Goal: Task Accomplishment & Management: Use online tool/utility

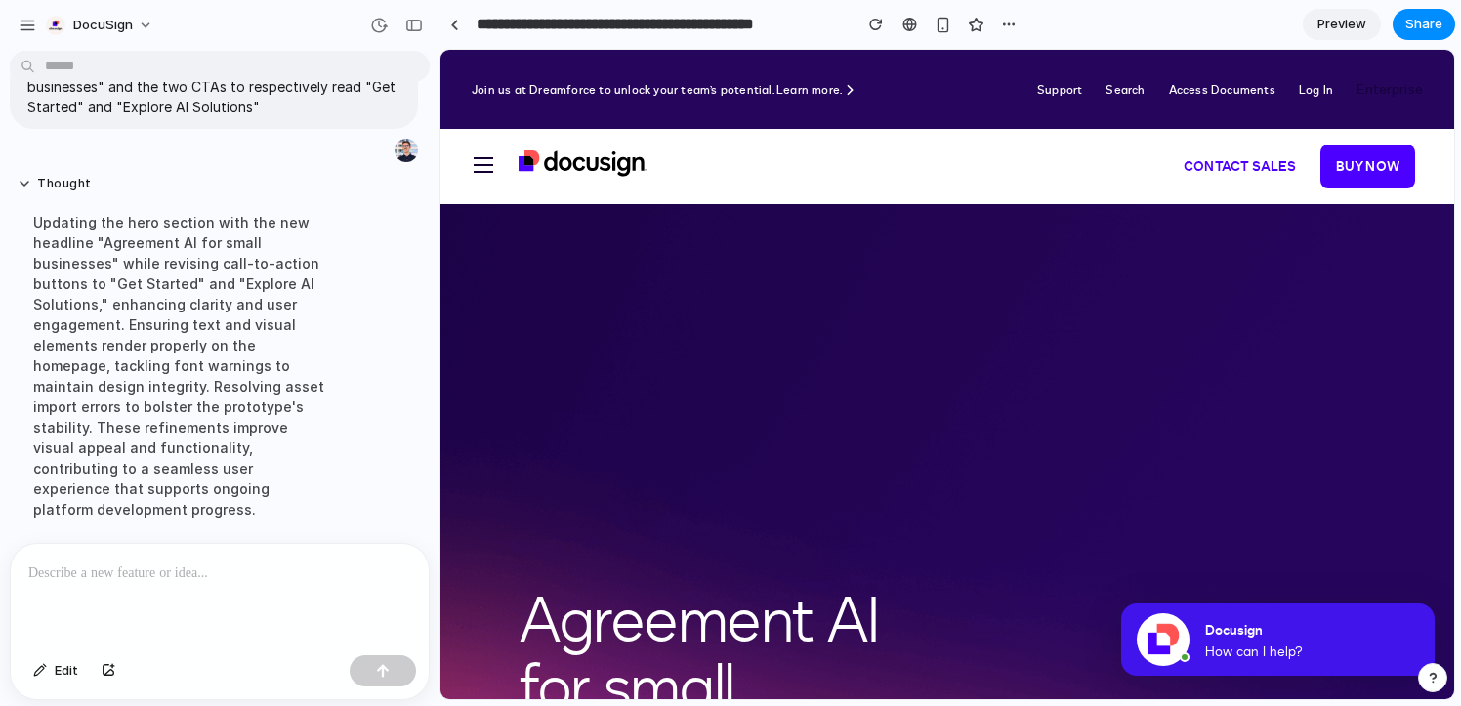
scroll to position [187, 0]
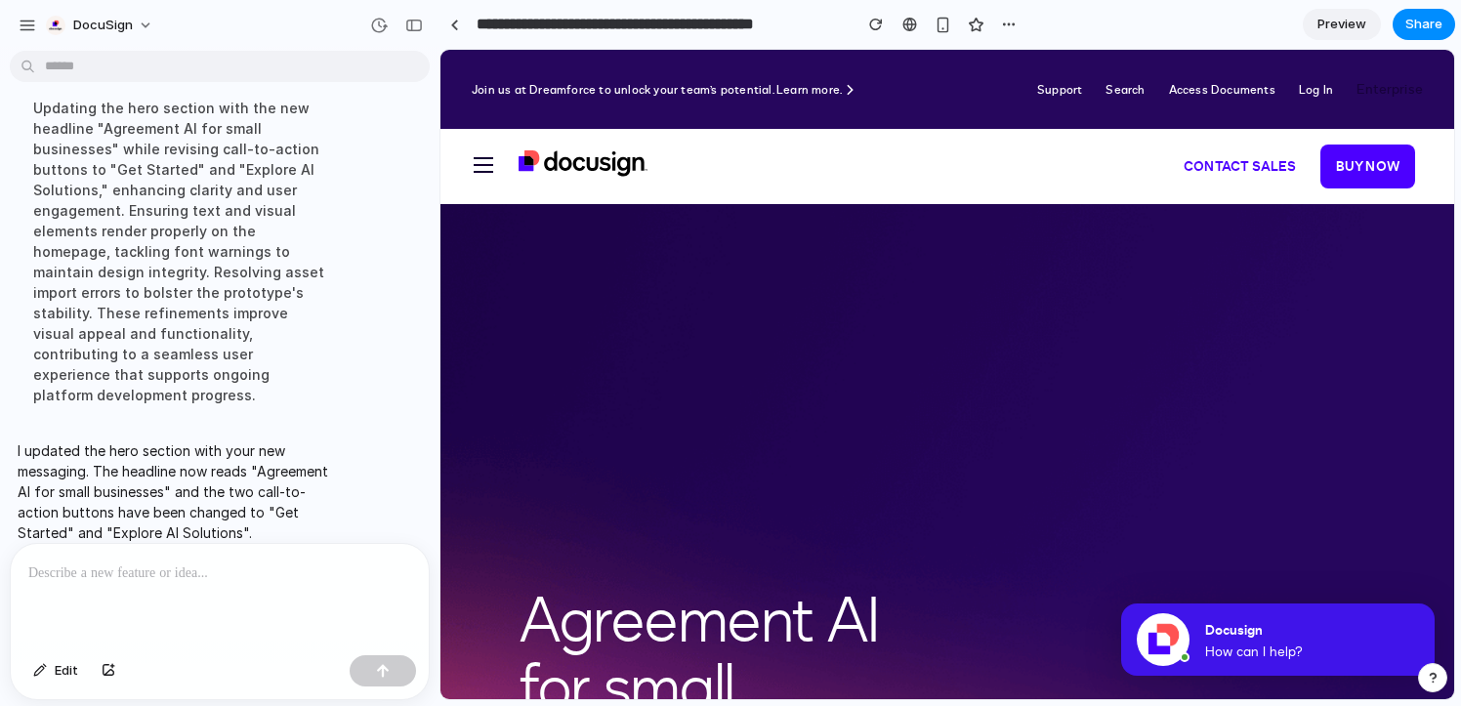
click at [162, 592] on div at bounding box center [220, 595] width 418 height 103
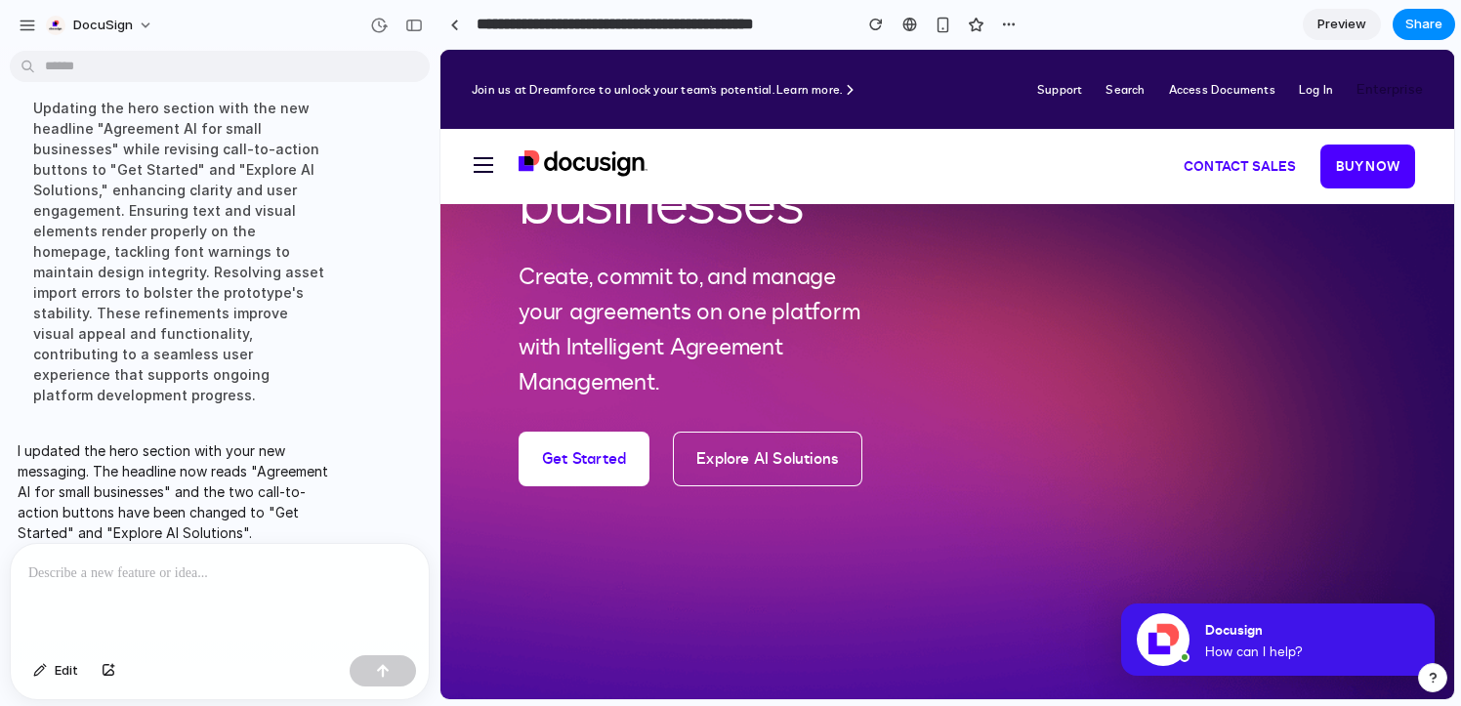
scroll to position [0, 0]
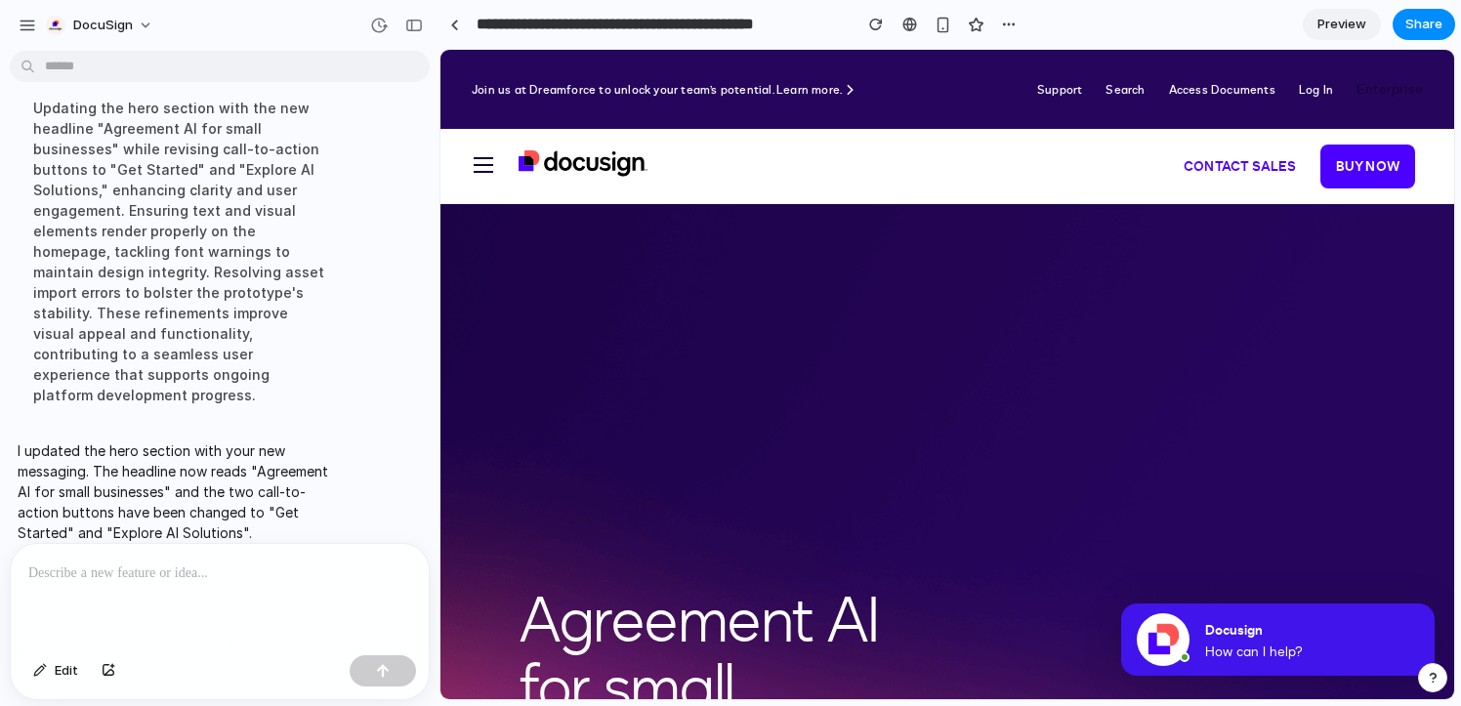
click at [158, 555] on div at bounding box center [220, 595] width 418 height 103
click at [1358, 25] on span "Preview" at bounding box center [1341, 25] width 49 height 20
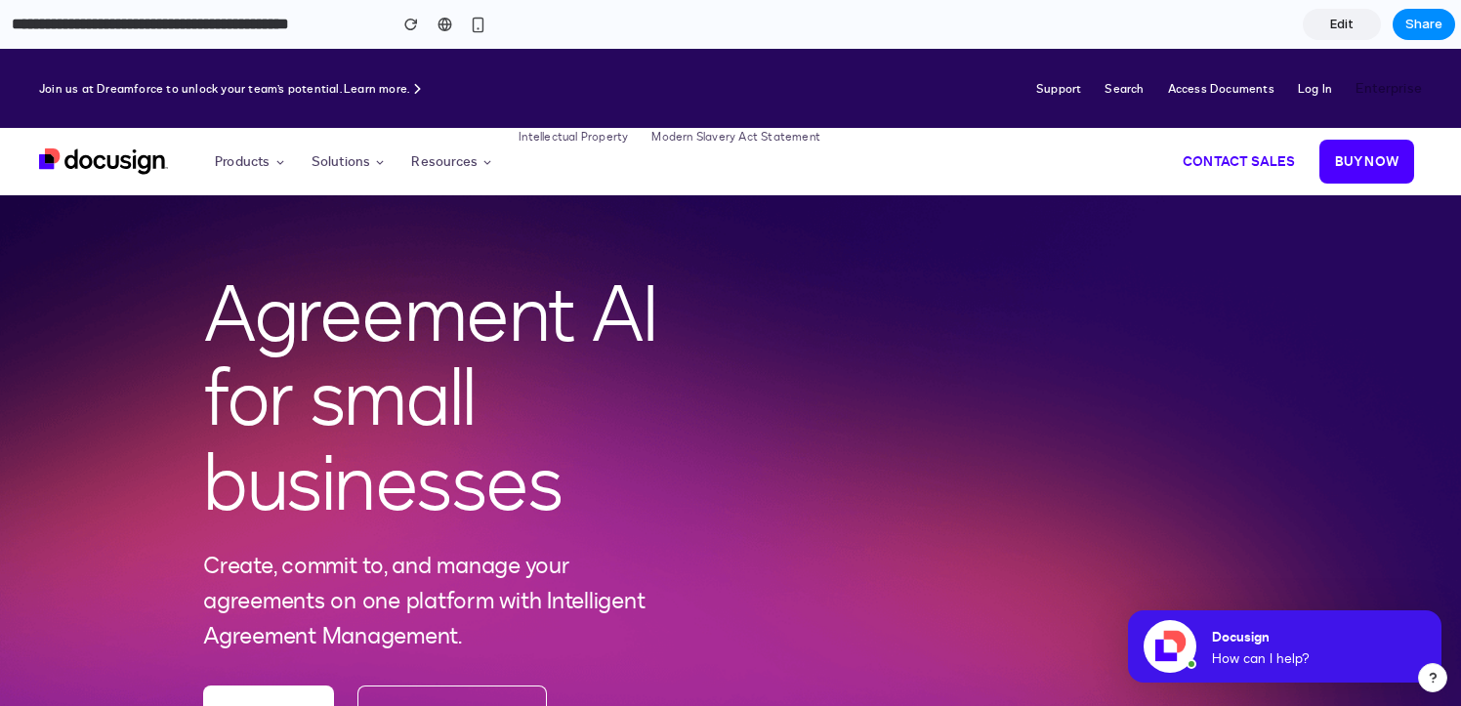
scroll to position [143, 0]
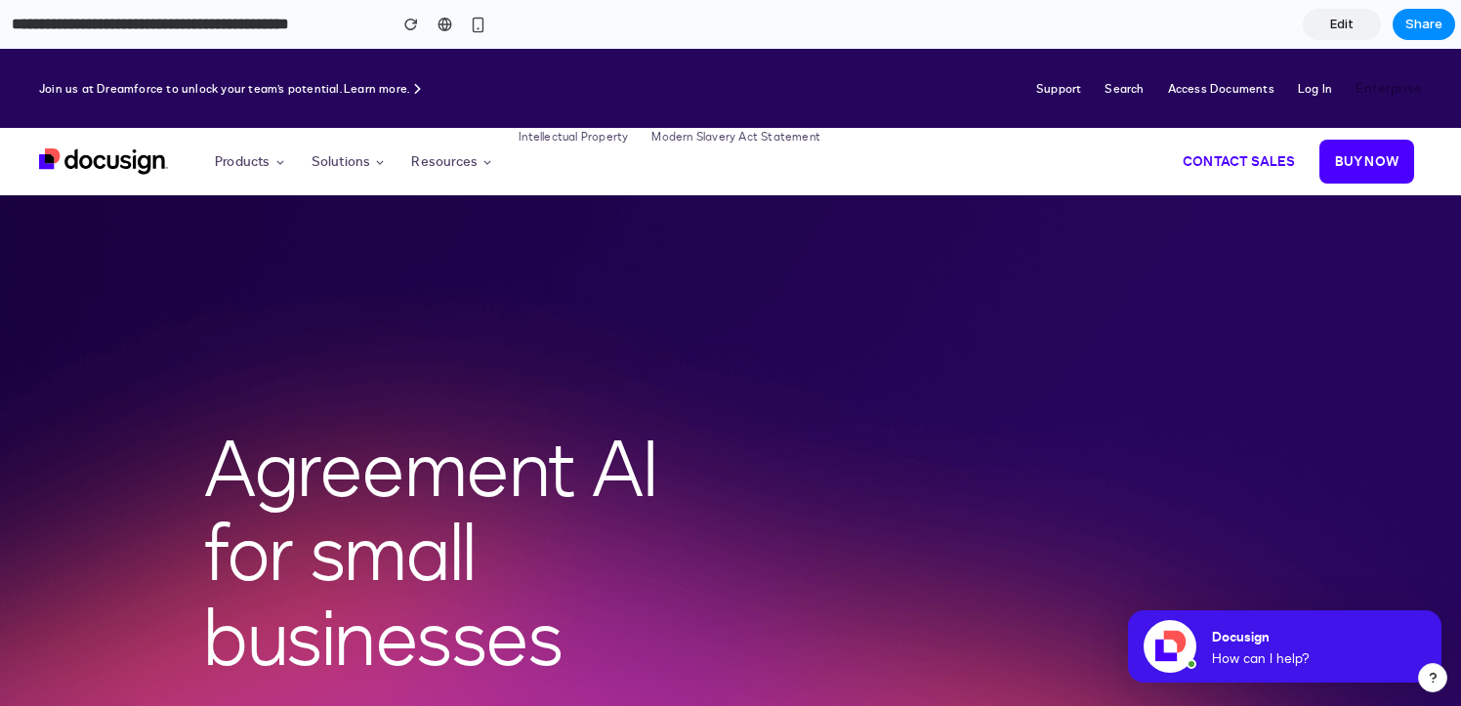
click at [1349, 22] on span "Edit" at bounding box center [1341, 25] width 23 height 20
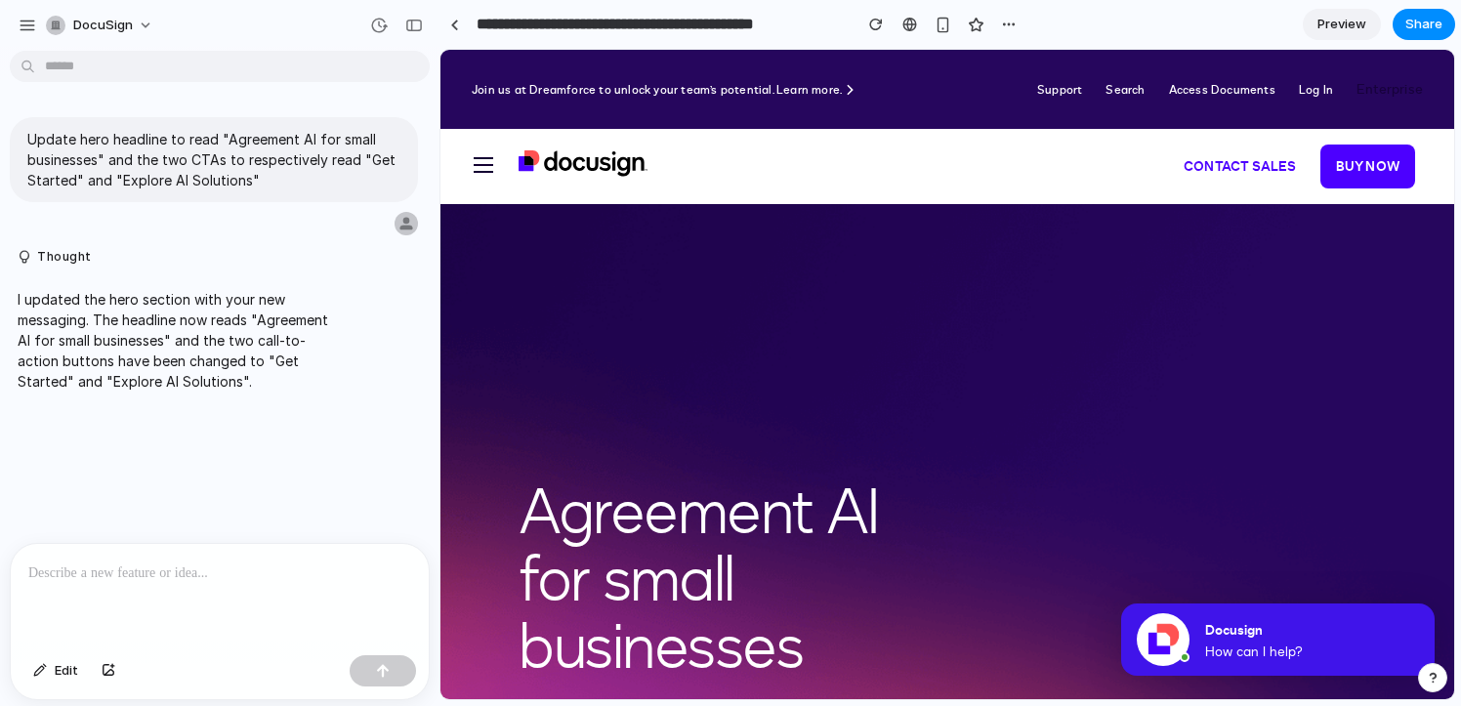
scroll to position [91, 0]
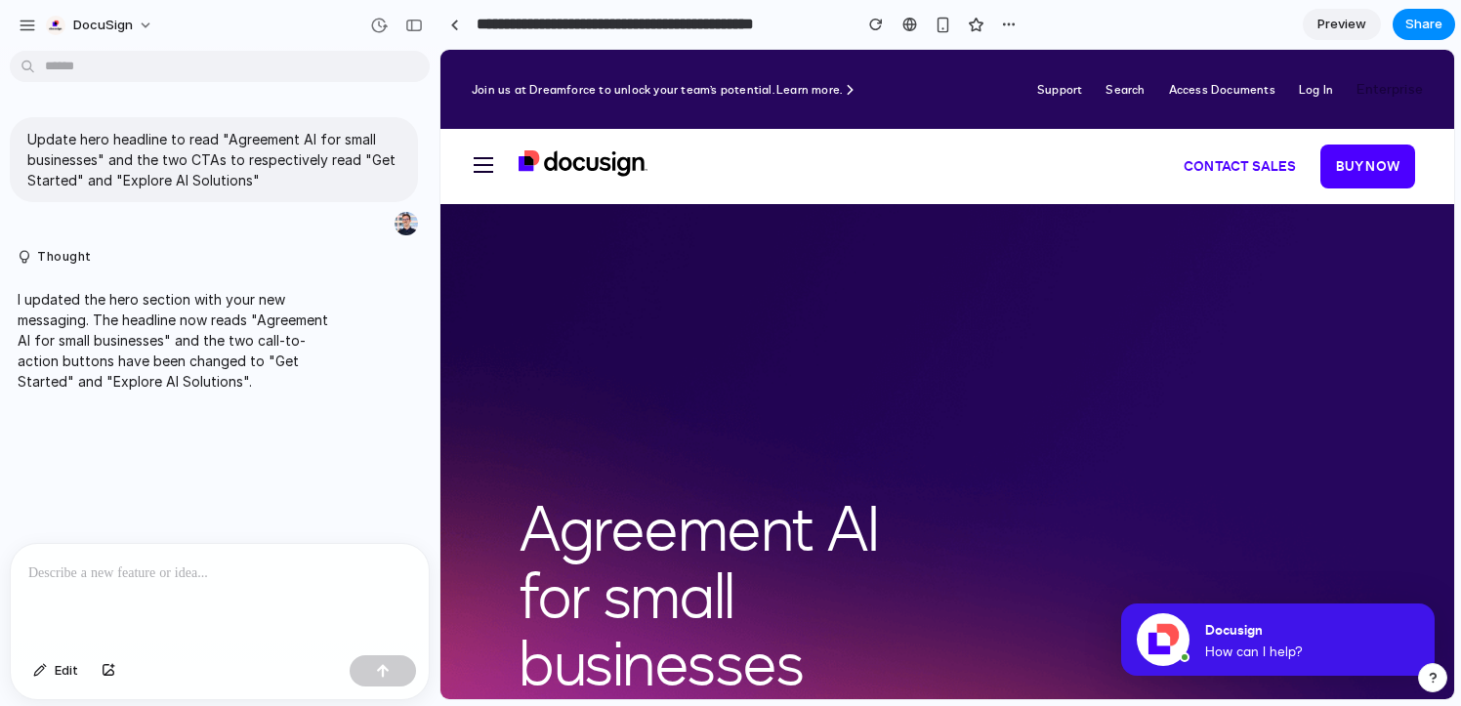
click at [101, 576] on p at bounding box center [219, 572] width 383 height 23
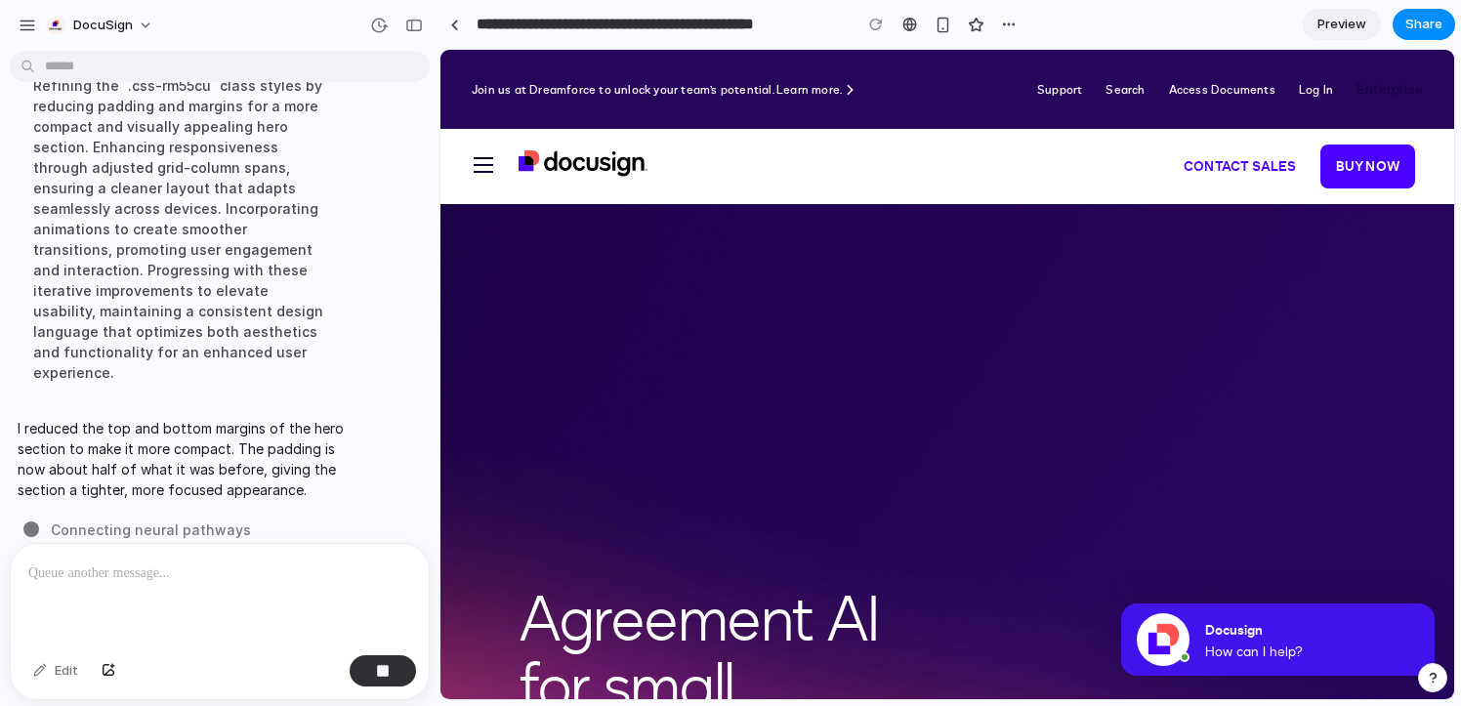
scroll to position [0, 0]
